Goal: Use online tool/utility: Utilize a website feature to perform a specific function

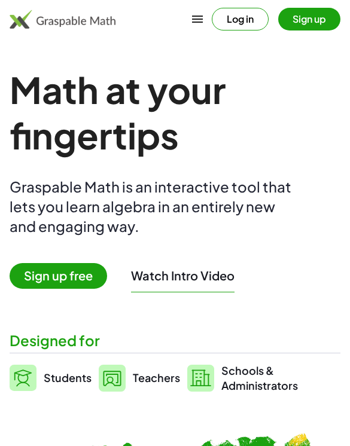
click at [242, 13] on button "Log in" at bounding box center [240, 19] width 57 height 23
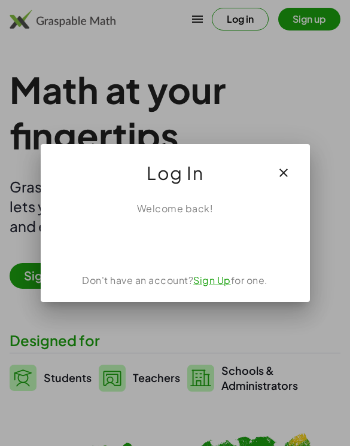
click at [194, 237] on div "Sign in with Google. Opens in new tab" at bounding box center [175, 242] width 110 height 26
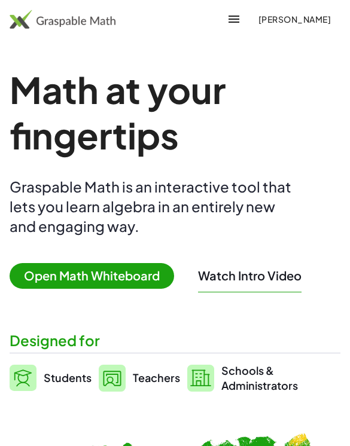
click at [91, 272] on span "Open Math Whiteboard" at bounding box center [92, 276] width 164 height 26
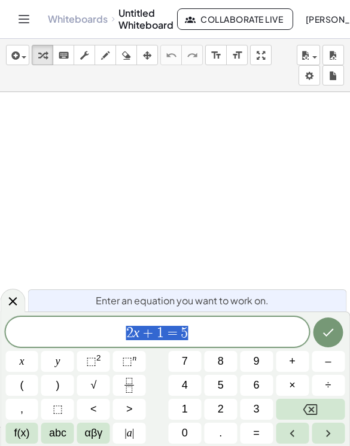
click at [223, 412] on span "2" at bounding box center [220, 409] width 6 height 16
click at [20, 385] on span "(" at bounding box center [22, 385] width 4 height 16
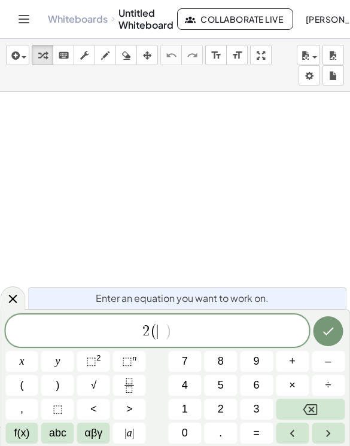
click at [29, 362] on button "x" at bounding box center [21, 361] width 33 height 21
click at [326, 387] on span "÷" at bounding box center [328, 385] width 6 height 16
click at [317, 413] on button "Backspace" at bounding box center [309, 409] width 69 height 21
click at [335, 360] on button "–" at bounding box center [327, 361] width 33 height 21
click at [188, 392] on button "4" at bounding box center [184, 385] width 33 height 21
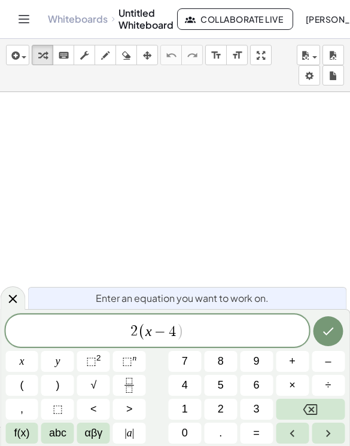
click at [57, 375] on button ")" at bounding box center [57, 385] width 33 height 21
click at [258, 431] on span "=" at bounding box center [256, 433] width 7 height 16
click at [191, 380] on button "4" at bounding box center [184, 385] width 33 height 21
click at [20, 366] on span "x" at bounding box center [21, 361] width 5 height 16
click at [327, 360] on span "–" at bounding box center [328, 361] width 6 height 16
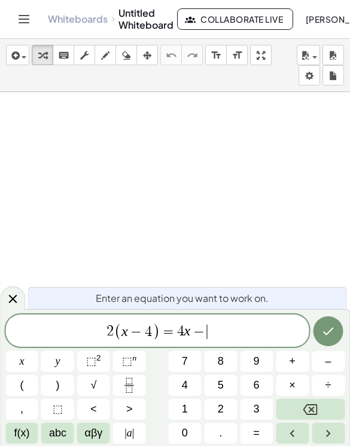
click at [30, 381] on button "(" at bounding box center [21, 385] width 33 height 21
click at [213, 404] on button "2" at bounding box center [220, 409] width 33 height 21
click at [22, 357] on span "x" at bounding box center [21, 361] width 5 height 16
click at [294, 359] on span "+" at bounding box center [292, 361] width 7 height 16
click at [192, 391] on button "4" at bounding box center [184, 385] width 33 height 21
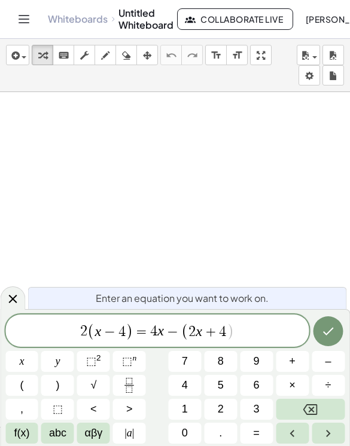
click at [58, 385] on span ")" at bounding box center [58, 385] width 4 height 16
click at [326, 326] on icon "Done" at bounding box center [328, 331] width 14 height 14
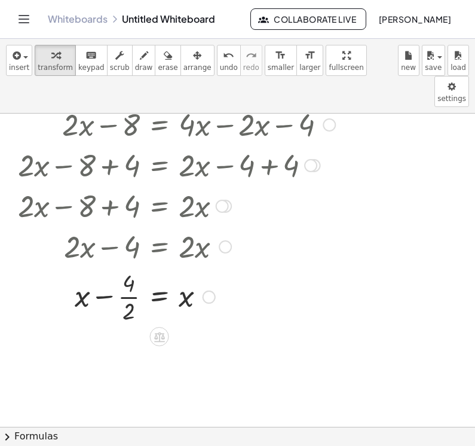
scroll to position [275, 0]
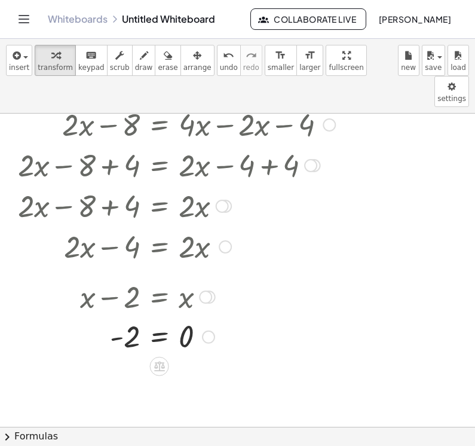
click at [163, 360] on icon at bounding box center [159, 366] width 13 height 13
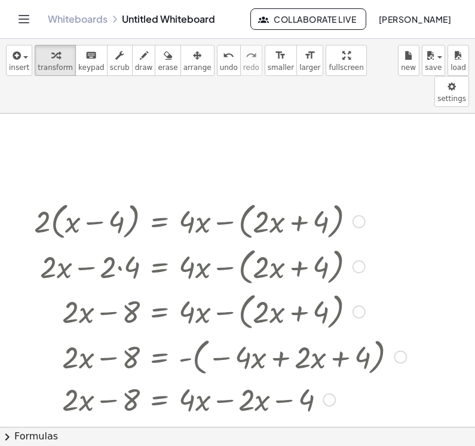
scroll to position [0, 0]
click at [349, 215] on div at bounding box center [359, 221] width 13 height 13
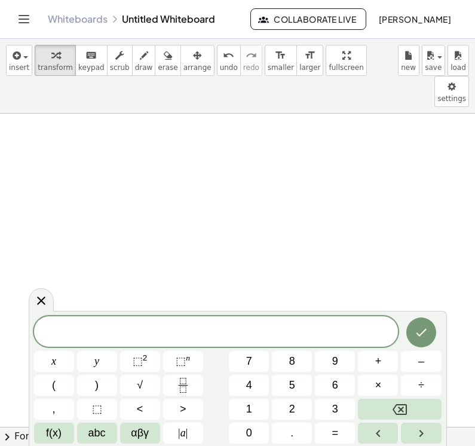
click at [255, 383] on button "4" at bounding box center [249, 385] width 40 height 21
click at [59, 357] on button "x" at bounding box center [54, 361] width 40 height 21
click at [349, 353] on button "+" at bounding box center [378, 361] width 40 height 21
click at [298, 356] on button "8" at bounding box center [292, 361] width 40 height 21
click at [341, 434] on button "=" at bounding box center [335, 432] width 40 height 21
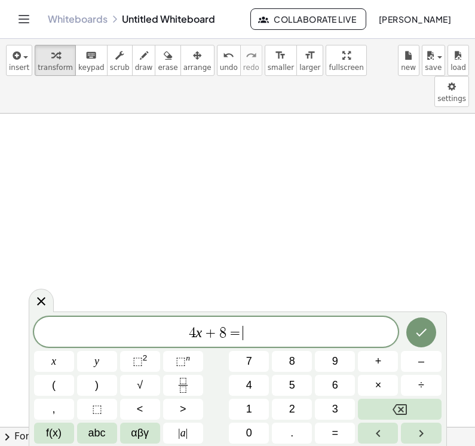
click at [338, 399] on button "3" at bounding box center [335, 409] width 40 height 21
click at [66, 353] on button "x" at bounding box center [54, 361] width 40 height 21
click at [349, 364] on span "+" at bounding box center [378, 361] width 7 height 16
click at [256, 408] on button "1" at bounding box center [249, 409] width 40 height 21
click at [243, 430] on button "0" at bounding box center [249, 432] width 40 height 21
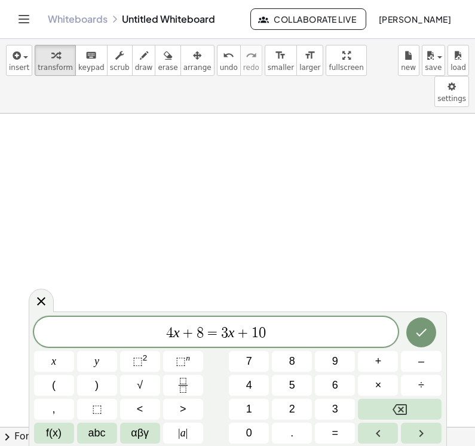
click at [349, 330] on icon "Done" at bounding box center [421, 332] width 14 height 14
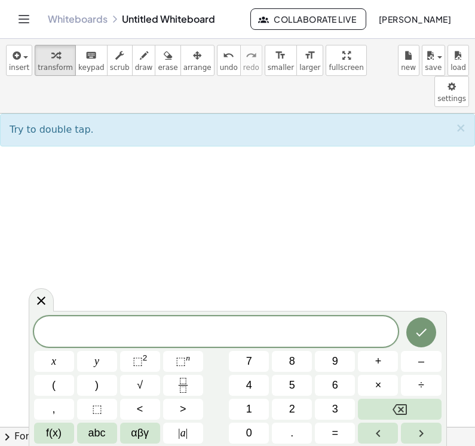
scroll to position [4, 0]
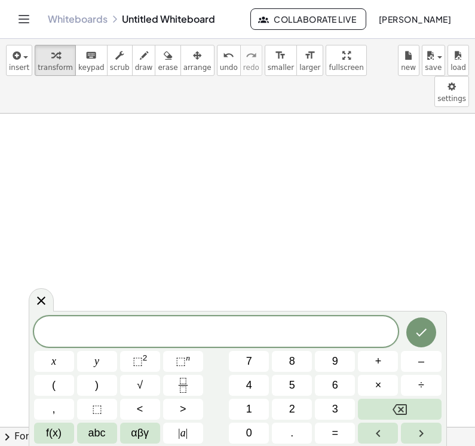
click at [349, 361] on button "–" at bounding box center [421, 361] width 40 height 21
click at [335, 410] on span "3" at bounding box center [335, 409] width 6 height 16
click at [62, 356] on button "x" at bounding box center [54, 361] width 40 height 21
click at [349, 366] on button "–" at bounding box center [421, 361] width 40 height 21
click at [248, 391] on span "4" at bounding box center [249, 385] width 6 height 16
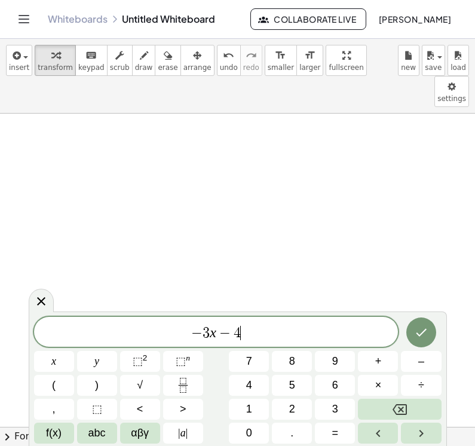
click at [54, 384] on span "(" at bounding box center [54, 385] width 4 height 16
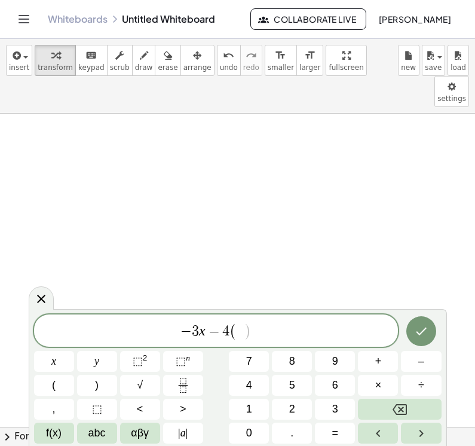
click at [249, 388] on span "4" at bounding box center [249, 385] width 6 height 16
click at [62, 363] on button "x" at bounding box center [54, 361] width 40 height 21
click at [349, 364] on button "–" at bounding box center [421, 361] width 40 height 21
click at [295, 363] on span "8" at bounding box center [292, 361] width 6 height 16
click at [103, 390] on button ")" at bounding box center [97, 385] width 40 height 21
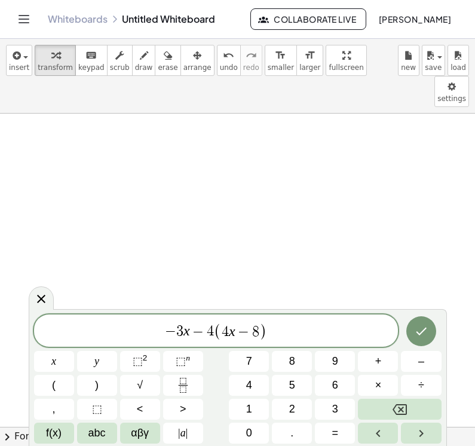
click at [345, 429] on button "=" at bounding box center [335, 432] width 40 height 21
click at [341, 411] on button "3" at bounding box center [335, 409] width 40 height 21
click at [60, 385] on button "(" at bounding box center [54, 385] width 40 height 21
click at [349, 370] on button "–" at bounding box center [421, 361] width 40 height 21
click at [294, 363] on span "8" at bounding box center [292, 361] width 6 height 16
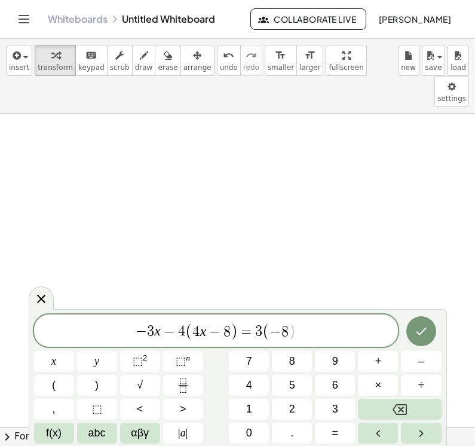
click at [60, 361] on button "x" at bounding box center [54, 361] width 40 height 21
click at [349, 364] on span "–" at bounding box center [421, 361] width 6 height 16
click at [247, 409] on span "1" at bounding box center [249, 409] width 6 height 16
click at [100, 379] on button ")" at bounding box center [97, 385] width 40 height 21
click at [349, 327] on button "Done" at bounding box center [421, 331] width 30 height 30
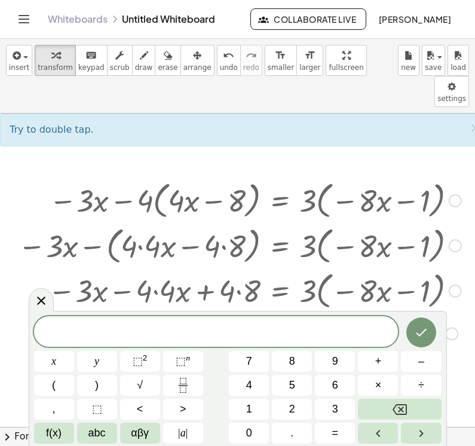
click at [29, 309] on div at bounding box center [41, 299] width 25 height 23
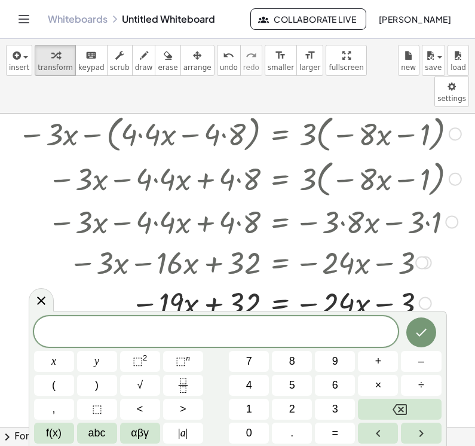
scroll to position [124, 0]
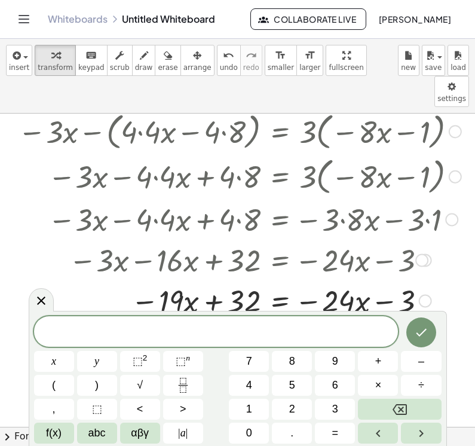
click at [40, 299] on icon at bounding box center [41, 300] width 14 height 14
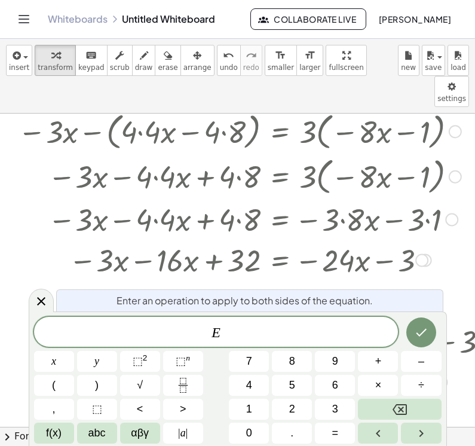
click at [29, 296] on div at bounding box center [41, 300] width 25 height 23
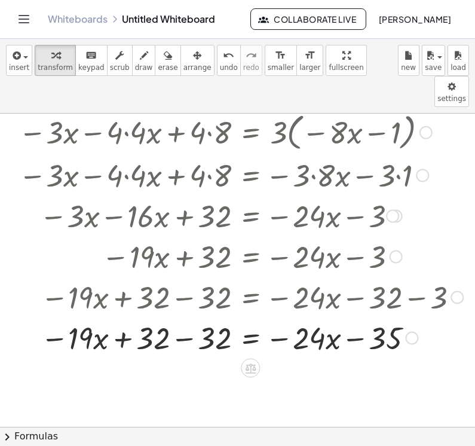
scroll to position [172, 29]
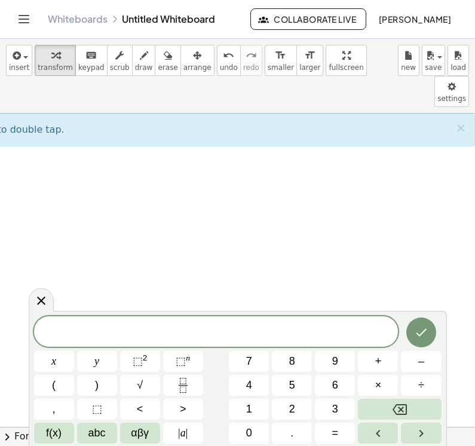
click at [243, 357] on button "7" at bounding box center [249, 361] width 40 height 21
click at [53, 364] on span "x" at bounding box center [53, 361] width 5 height 16
click at [349, 356] on button "+" at bounding box center [378, 361] width 40 height 21
click at [333, 409] on span "3" at bounding box center [335, 409] width 6 height 16
click at [331, 430] on button "=" at bounding box center [335, 432] width 40 height 21
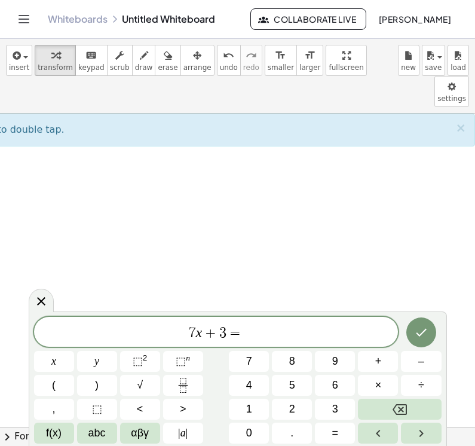
click at [292, 408] on span "2" at bounding box center [292, 409] width 6 height 16
click at [56, 346] on div "7 x + 3 = 2 ​" at bounding box center [216, 332] width 364 height 30
click at [263, 334] on span "​ 7 x + 3 = 2" at bounding box center [216, 332] width 364 height 17
click at [60, 361] on button "x" at bounding box center [54, 361] width 40 height 21
click at [349, 359] on span "+" at bounding box center [378, 361] width 7 height 16
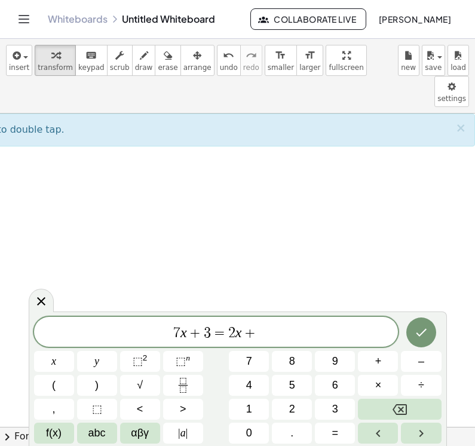
click at [248, 410] on span "1" at bounding box center [249, 409] width 6 height 16
click at [340, 404] on button "3" at bounding box center [335, 409] width 40 height 21
click at [349, 330] on icon "Done" at bounding box center [421, 332] width 14 height 14
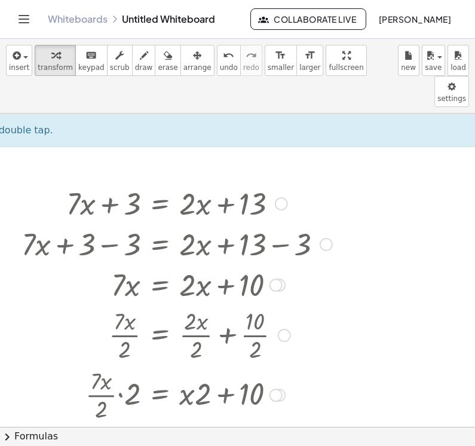
scroll to position [164, 40]
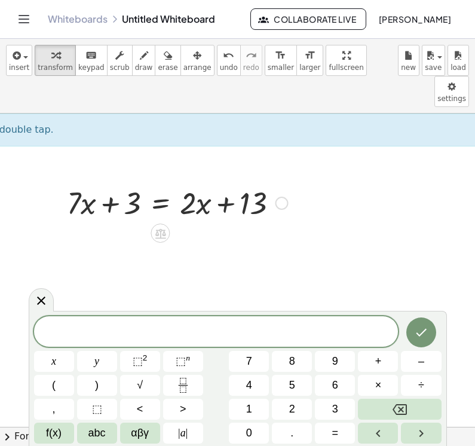
click at [29, 298] on div at bounding box center [41, 299] width 25 height 23
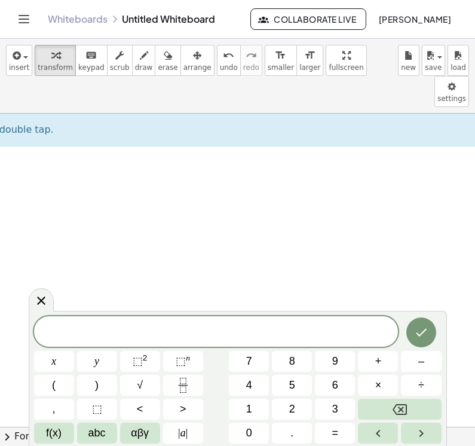
click at [334, 385] on span "6" at bounding box center [335, 385] width 6 height 16
click at [53, 358] on span "x" at bounding box center [53, 361] width 5 height 16
click at [349, 361] on button "+" at bounding box center [378, 361] width 40 height 21
click at [288, 358] on button "8" at bounding box center [292, 361] width 40 height 21
click at [342, 431] on button "=" at bounding box center [335, 432] width 40 height 21
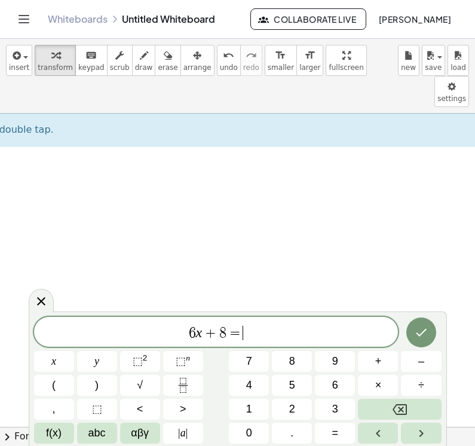
click at [63, 361] on button "x" at bounding box center [54, 361] width 40 height 21
click at [349, 363] on span "–" at bounding box center [421, 361] width 6 height 16
click at [249, 403] on span "1" at bounding box center [249, 409] width 6 height 16
click at [308, 406] on button "2" at bounding box center [292, 409] width 40 height 21
click at [349, 336] on icon "Done" at bounding box center [421, 332] width 14 height 14
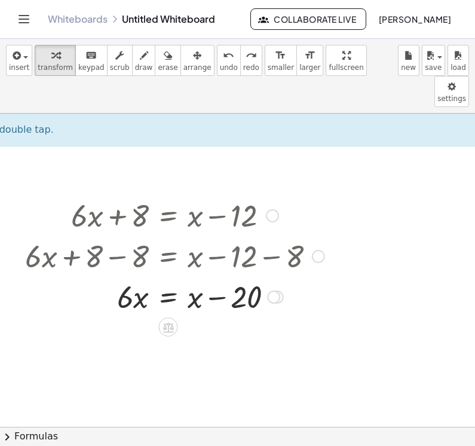
click at [274, 209] on div at bounding box center [272, 215] width 13 height 13
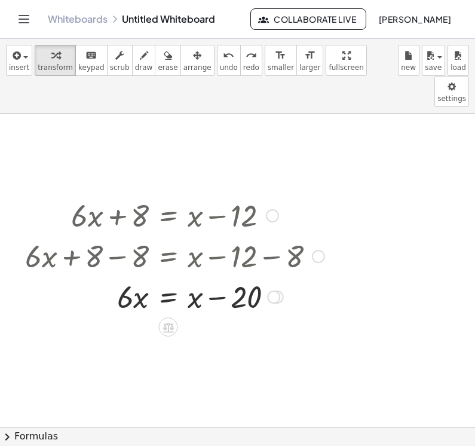
click at [263, 194] on div at bounding box center [174, 214] width 311 height 41
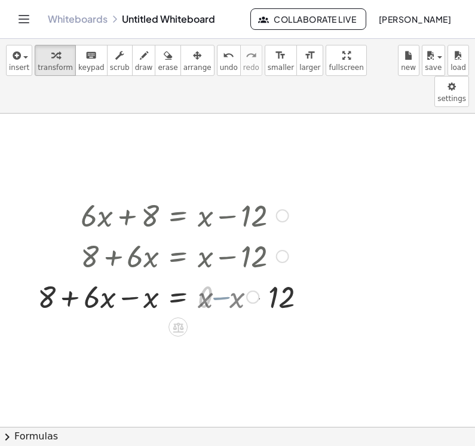
click at [124, 283] on div at bounding box center [163, 295] width 263 height 41
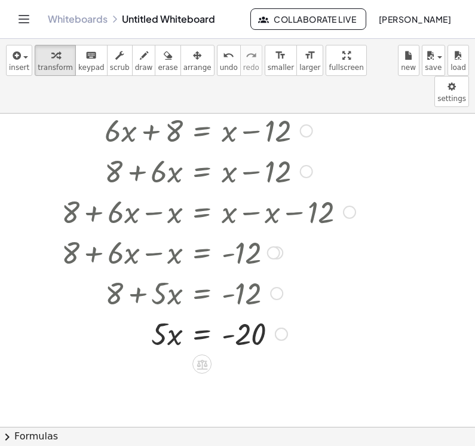
scroll to position [245, 17]
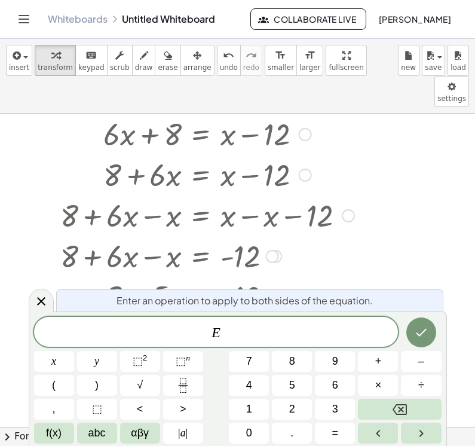
click at [44, 311] on div at bounding box center [41, 300] width 25 height 23
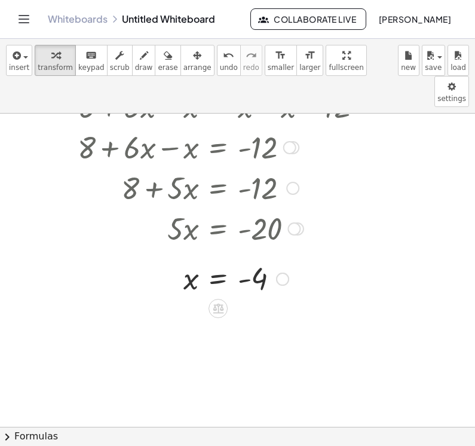
scroll to position [361, 0]
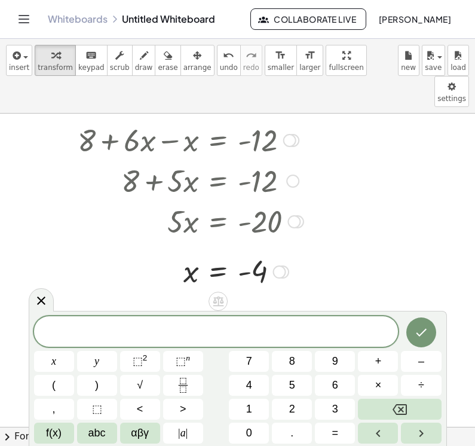
click at [60, 351] on button "x" at bounding box center [54, 361] width 40 height 21
click at [349, 384] on span "÷" at bounding box center [421, 385] width 6 height 16
click at [292, 408] on span "2" at bounding box center [292, 409] width 6 height 16
click at [251, 426] on span "0" at bounding box center [249, 433] width 6 height 16
click at [339, 431] on button "=" at bounding box center [335, 432] width 40 height 21
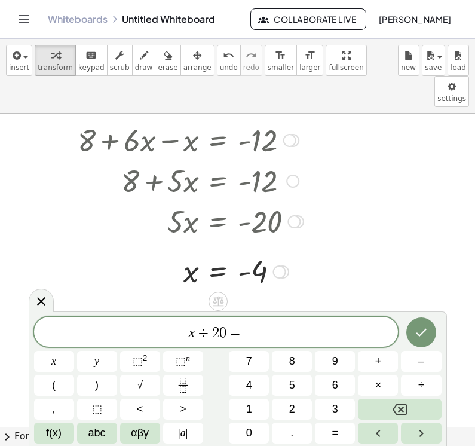
click at [255, 385] on button "4" at bounding box center [249, 385] width 40 height 21
click at [349, 359] on button "–" at bounding box center [421, 361] width 40 height 21
click at [345, 409] on button "3" at bounding box center [335, 409] width 40 height 21
click at [57, 361] on button "x" at bounding box center [54, 361] width 40 height 21
click at [185, 330] on span "÷" at bounding box center [184, 333] width 17 height 14
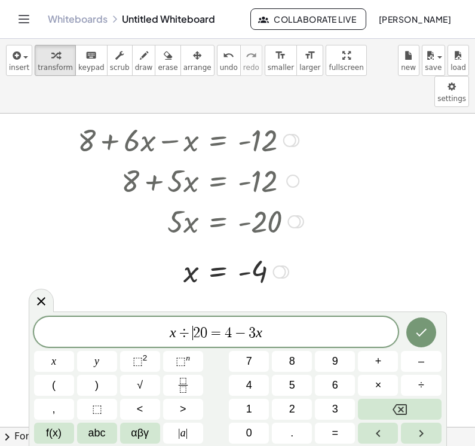
click at [349, 404] on button "Backspace" at bounding box center [399, 409] width 83 height 21
click at [349, 361] on button "–" at bounding box center [421, 361] width 40 height 21
click at [349, 334] on icon "Done" at bounding box center [421, 333] width 11 height 8
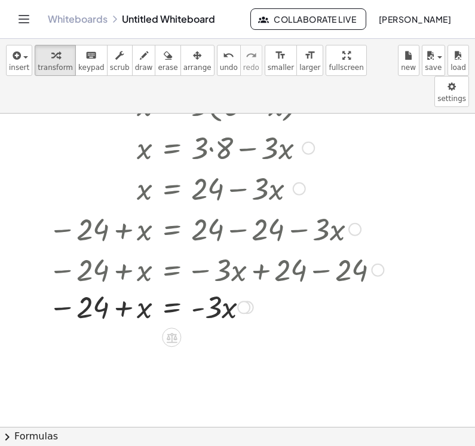
scroll to position [741, 29]
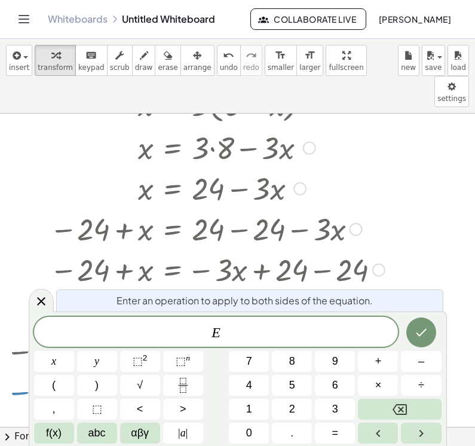
click at [41, 301] on icon at bounding box center [41, 301] width 8 height 8
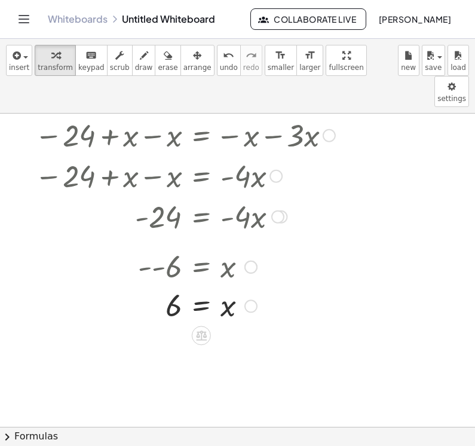
scroll to position [957, 0]
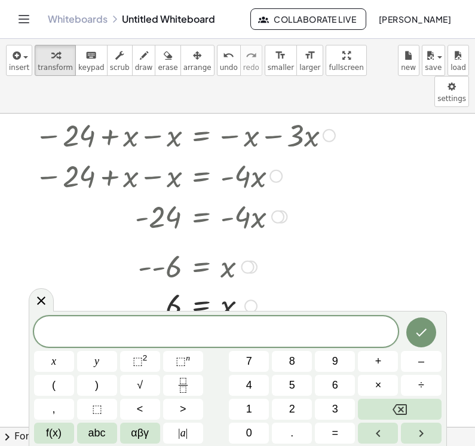
click at [90, 342] on div at bounding box center [216, 331] width 364 height 30
click at [52, 365] on span "x" at bounding box center [53, 361] width 5 height 16
click at [349, 361] on span "+" at bounding box center [378, 361] width 7 height 16
click at [349, 412] on button "Backspace" at bounding box center [399, 409] width 83 height 21
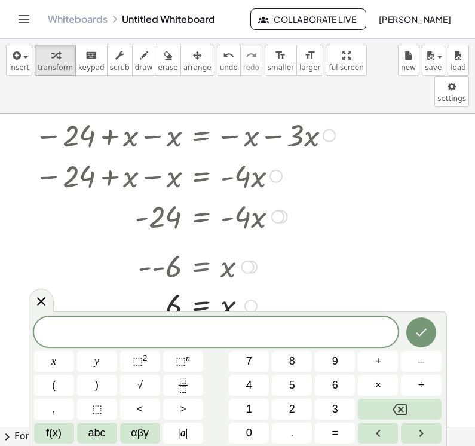
click at [322, 412] on button "3" at bounding box center [335, 409] width 40 height 21
click at [59, 354] on button "x" at bounding box center [54, 361] width 40 height 21
click at [349, 359] on span "+" at bounding box center [378, 361] width 7 height 16
click at [250, 382] on span "4" at bounding box center [249, 385] width 6 height 16
click at [340, 427] on button "=" at bounding box center [335, 432] width 40 height 21
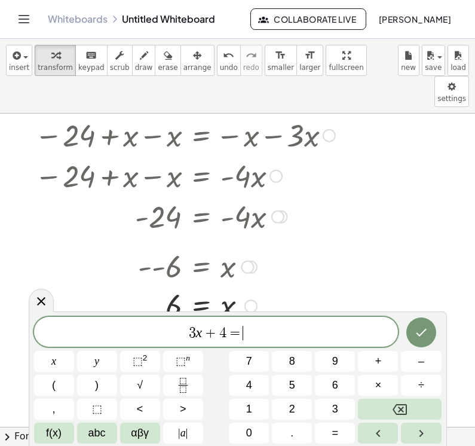
click at [298, 409] on button "2" at bounding box center [292, 409] width 40 height 21
click at [51, 366] on span "x" at bounding box center [53, 361] width 5 height 16
click at [349, 364] on button "–" at bounding box center [421, 361] width 40 height 21
click at [235, 362] on button "7" at bounding box center [249, 361] width 40 height 21
click at [349, 327] on icon "Done" at bounding box center [421, 332] width 14 height 14
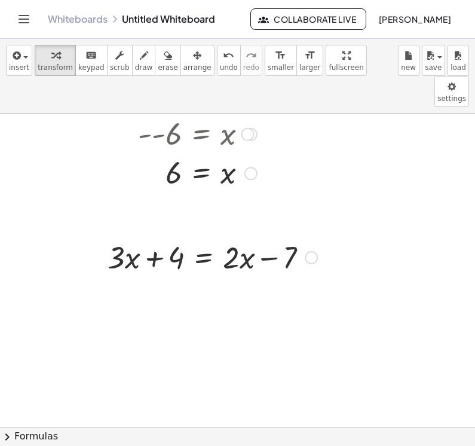
scroll to position [1091, 0]
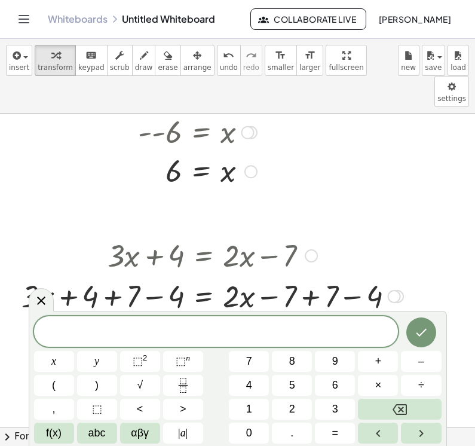
click at [33, 311] on div at bounding box center [41, 299] width 25 height 23
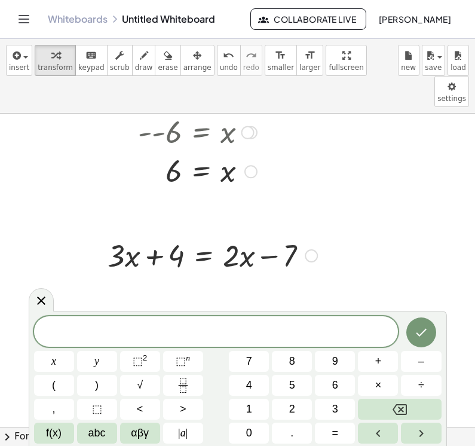
click at [34, 298] on icon at bounding box center [41, 300] width 14 height 14
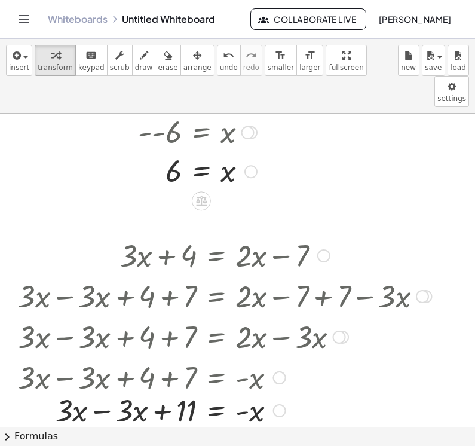
click at [116, 356] on div at bounding box center [205, 376] width 463 height 41
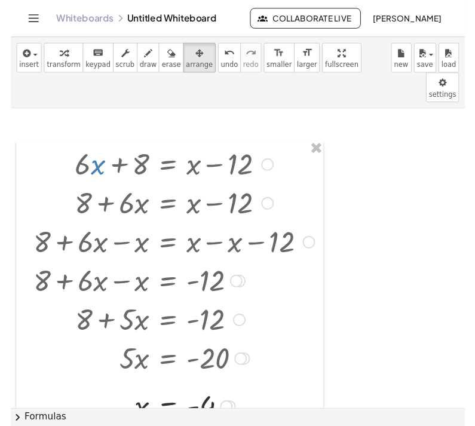
scroll to position [15, 11]
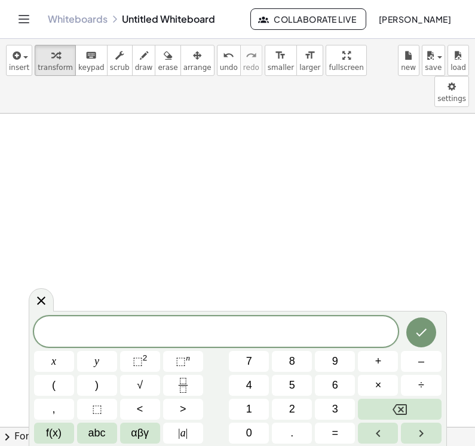
click at [289, 394] on button "5" at bounding box center [292, 385] width 40 height 21
click at [349, 415] on icon "Backspace" at bounding box center [400, 409] width 14 height 14
click at [50, 388] on button "(" at bounding box center [54, 385] width 40 height 21
click at [196, 327] on span "( ​ )" at bounding box center [216, 331] width 364 height 20
click at [299, 413] on button "2" at bounding box center [292, 409] width 40 height 21
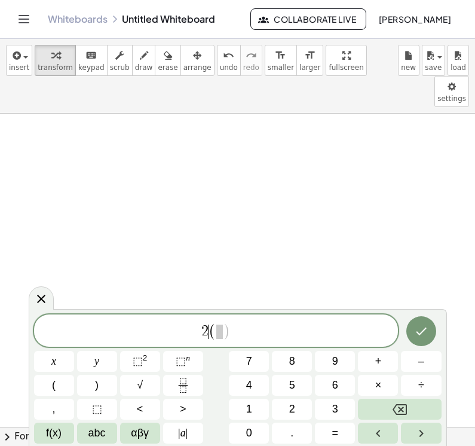
click at [219, 334] on span at bounding box center [219, 331] width 7 height 14
click at [330, 407] on button "3" at bounding box center [335, 409] width 40 height 21
click at [65, 355] on button "x" at bounding box center [54, 361] width 40 height 21
click at [349, 369] on button "–" at bounding box center [421, 361] width 40 height 21
click at [249, 379] on span "4" at bounding box center [249, 385] width 6 height 16
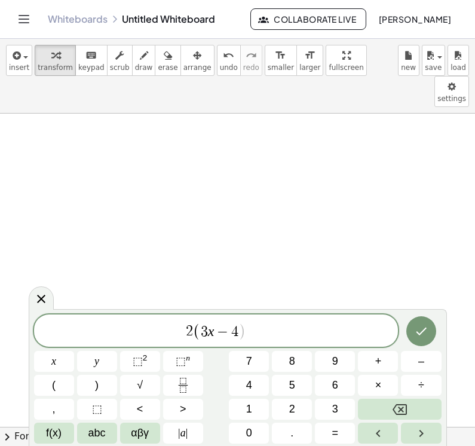
click at [251, 319] on div "2 ( 3 x − 4 ​ )" at bounding box center [216, 330] width 364 height 32
click at [101, 378] on button ")" at bounding box center [97, 385] width 40 height 21
click at [328, 437] on button "=" at bounding box center [335, 432] width 40 height 21
click at [266, 409] on button "1" at bounding box center [249, 409] width 40 height 21
click at [256, 436] on button "0" at bounding box center [249, 432] width 40 height 21
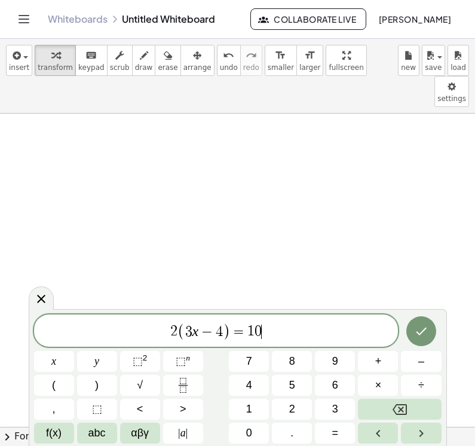
click at [349, 341] on button "Done" at bounding box center [421, 331] width 30 height 30
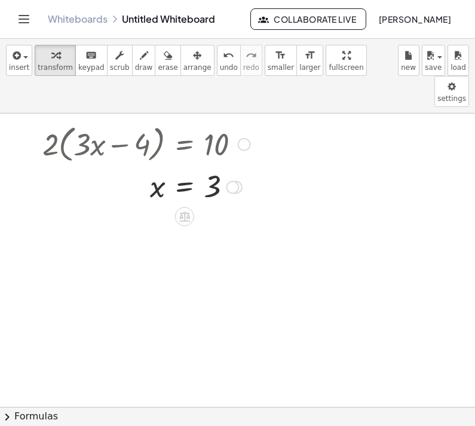
scroll to position [86, 66]
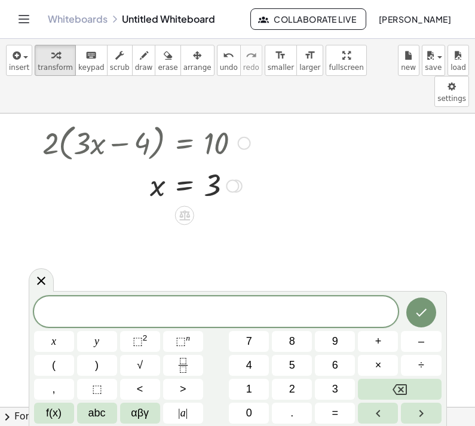
click at [330, 392] on button "3" at bounding box center [335, 389] width 40 height 21
click at [57, 360] on button "(" at bounding box center [54, 365] width 40 height 21
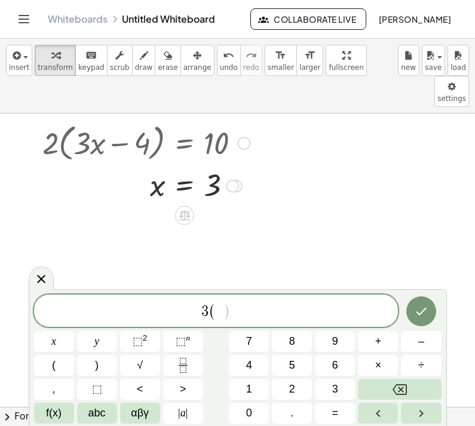
click at [59, 338] on button "x" at bounding box center [54, 341] width 40 height 21
click at [349, 336] on span "+" at bounding box center [378, 341] width 7 height 16
click at [335, 384] on span "3" at bounding box center [335, 389] width 6 height 16
click at [105, 357] on button ")" at bounding box center [97, 365] width 40 height 21
click at [349, 345] on span "–" at bounding box center [421, 341] width 6 height 16
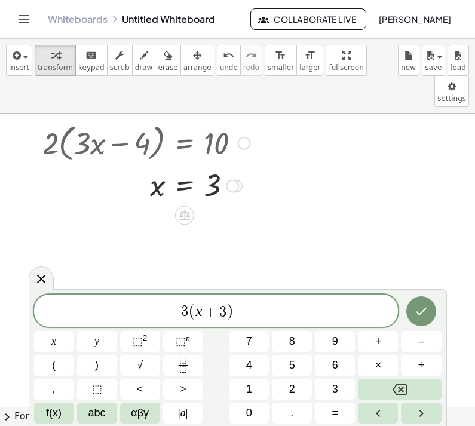
click at [251, 358] on span "4" at bounding box center [249, 365] width 6 height 16
click at [341, 408] on button "=" at bounding box center [335, 413] width 40 height 21
click at [295, 391] on span "2" at bounding box center [292, 389] width 6 height 16
click at [65, 366] on button "(" at bounding box center [54, 365] width 40 height 21
click at [60, 335] on button "x" at bounding box center [54, 341] width 40 height 21
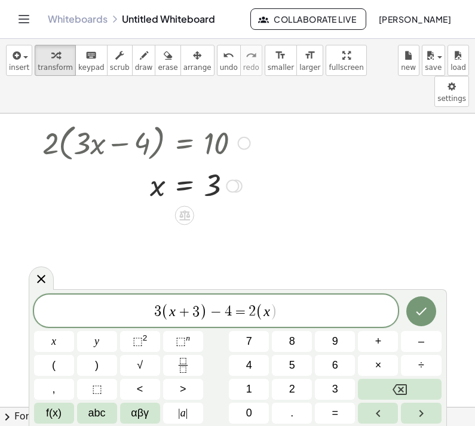
click at [349, 338] on span "–" at bounding box center [421, 341] width 6 height 16
click at [295, 385] on span "2" at bounding box center [292, 389] width 6 height 16
click at [349, 307] on button "Done" at bounding box center [421, 311] width 30 height 30
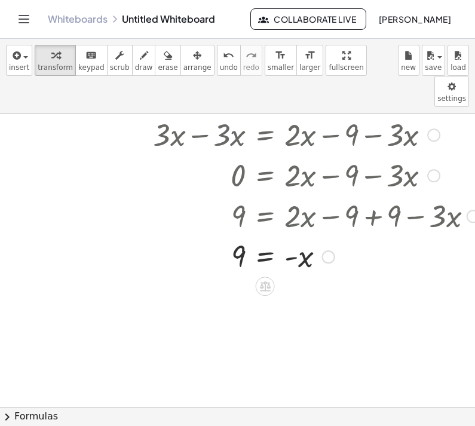
scroll to position [450, 0]
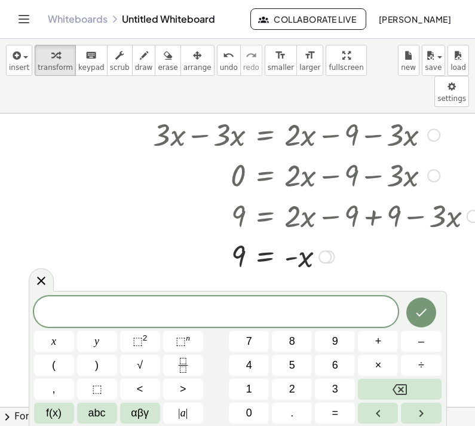
click at [39, 284] on icon at bounding box center [41, 281] width 14 height 14
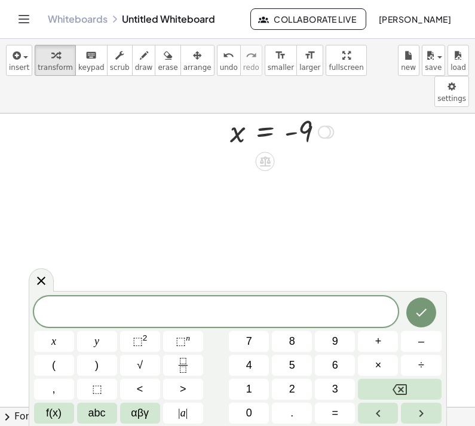
scroll to position [241, 0]
click at [287, 364] on button "5" at bounding box center [292, 365] width 40 height 21
click at [54, 334] on span "x" at bounding box center [53, 341] width 5 height 16
click at [349, 338] on span "+" at bounding box center [378, 341] width 7 height 16
click at [259, 398] on button "1" at bounding box center [249, 389] width 40 height 21
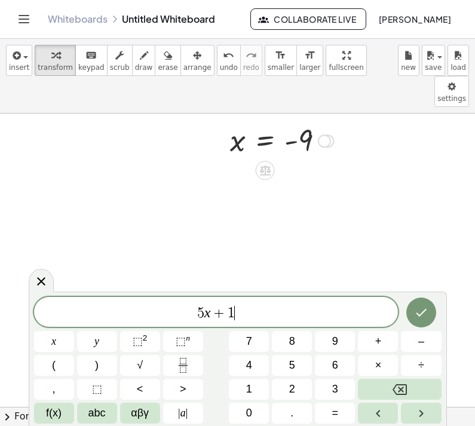
click at [248, 407] on span "0" at bounding box center [249, 413] width 6 height 16
click at [342, 416] on button "=" at bounding box center [335, 413] width 40 height 21
click at [299, 399] on button "2" at bounding box center [292, 389] width 40 height 21
click at [57, 337] on button "x" at bounding box center [54, 341] width 40 height 21
click at [349, 340] on span "+" at bounding box center [378, 341] width 7 height 16
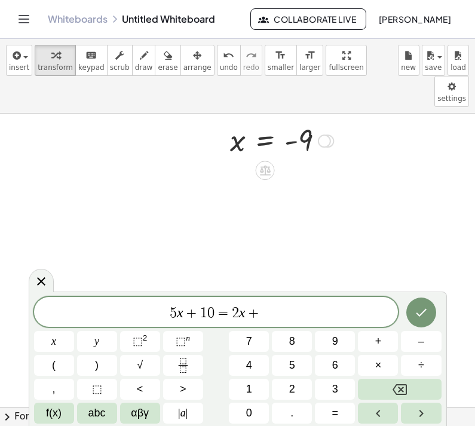
click at [249, 396] on span "1" at bounding box center [249, 389] width 6 height 16
click at [56, 339] on span "x" at bounding box center [53, 341] width 5 height 16
click at [349, 339] on span "+" at bounding box center [378, 341] width 7 height 16
click at [244, 345] on button "7" at bounding box center [249, 341] width 40 height 21
click at [349, 384] on button "Backspace" at bounding box center [399, 389] width 83 height 21
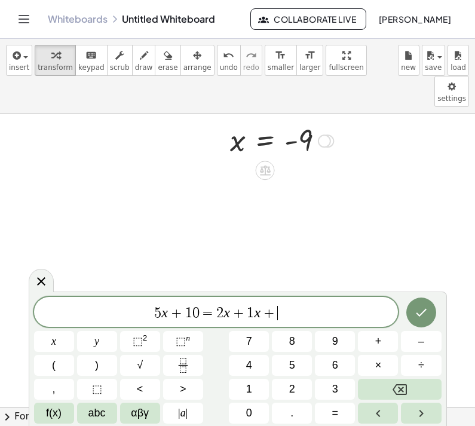
click at [249, 361] on span "4" at bounding box center [249, 365] width 6 height 16
click at [249, 416] on span "0" at bounding box center [249, 413] width 6 height 16
click at [349, 307] on icon "Done" at bounding box center [421, 312] width 14 height 14
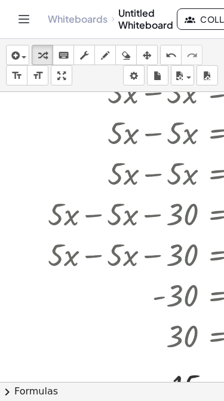
scroll to position [539, 0]
